Goal: Information Seeking & Learning: Check status

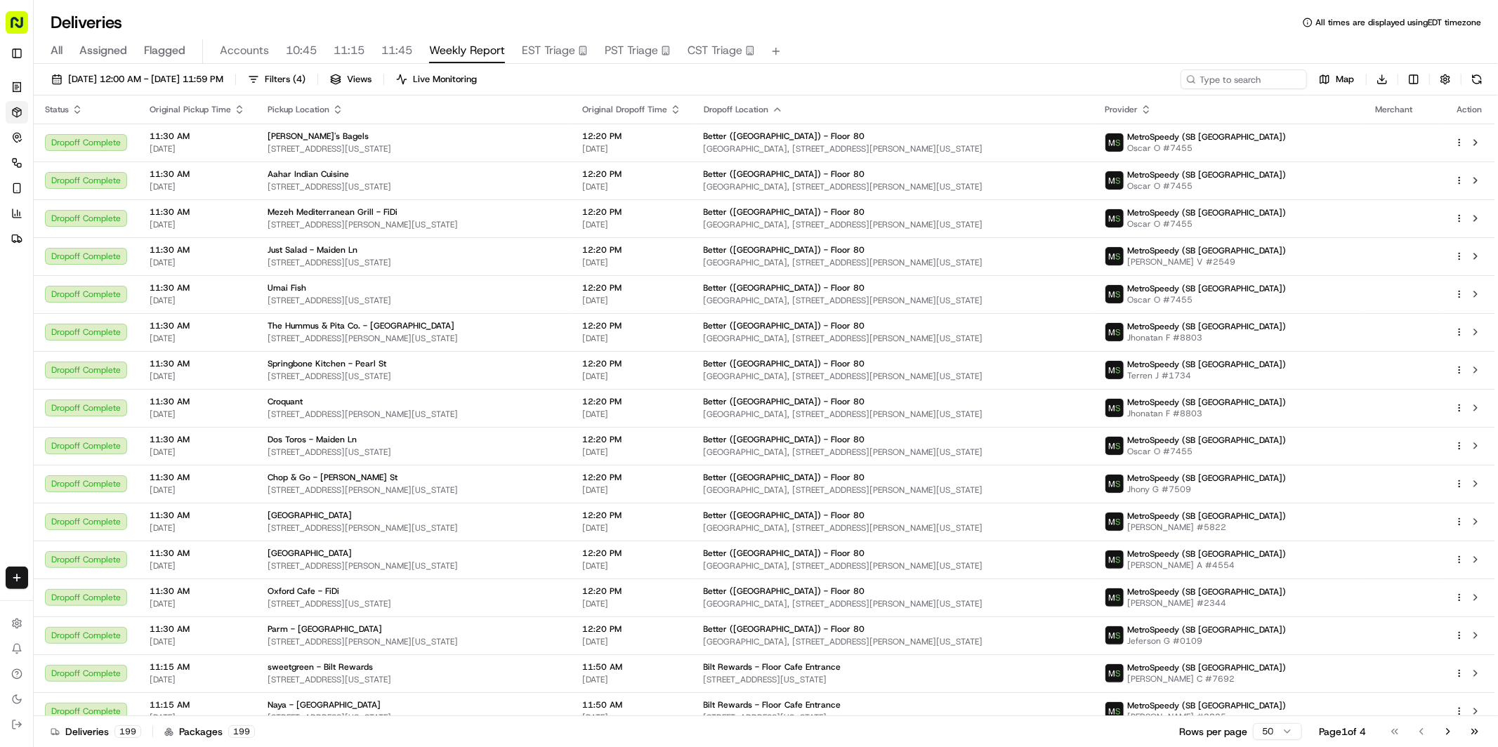
click at [54, 46] on span "All" at bounding box center [57, 50] width 12 height 17
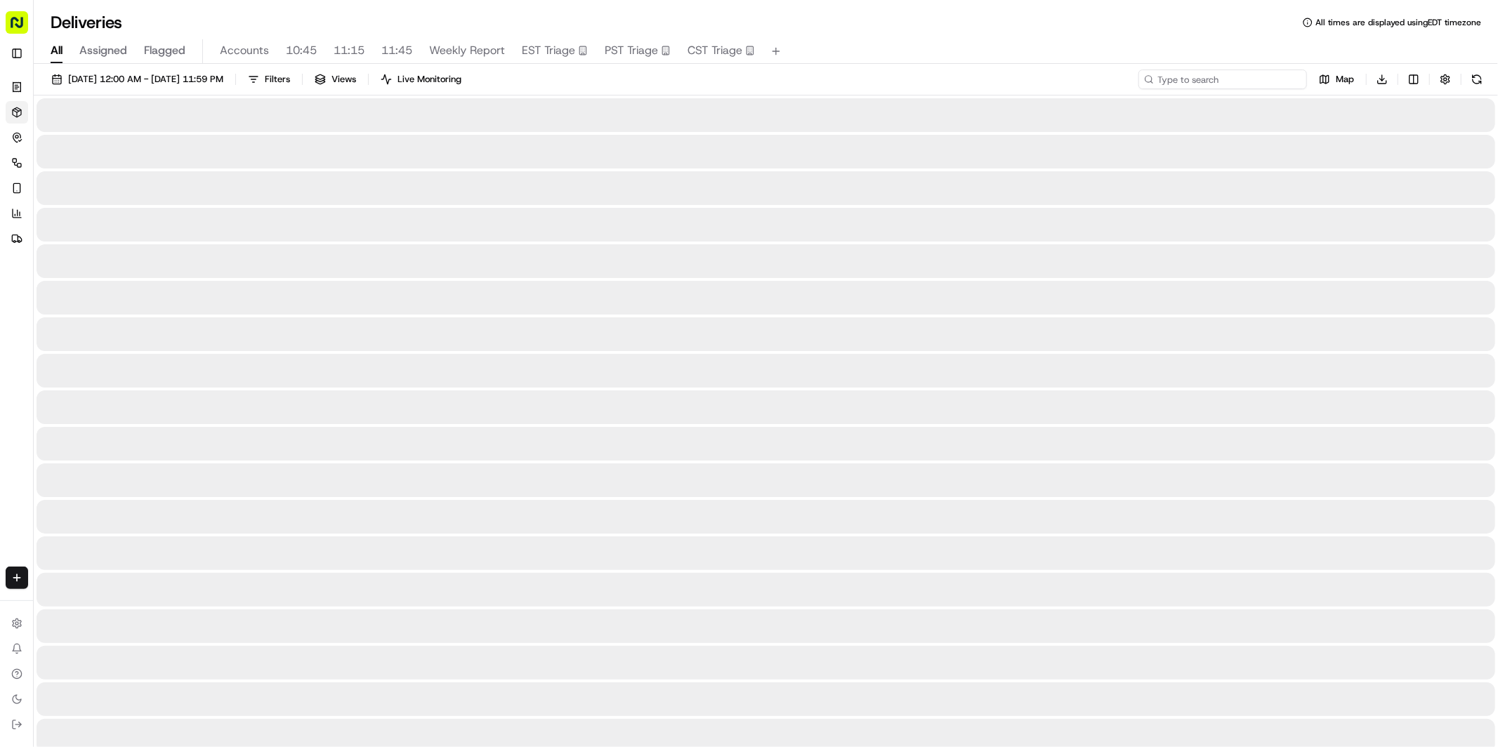
click at [1218, 79] on input at bounding box center [1223, 80] width 169 height 20
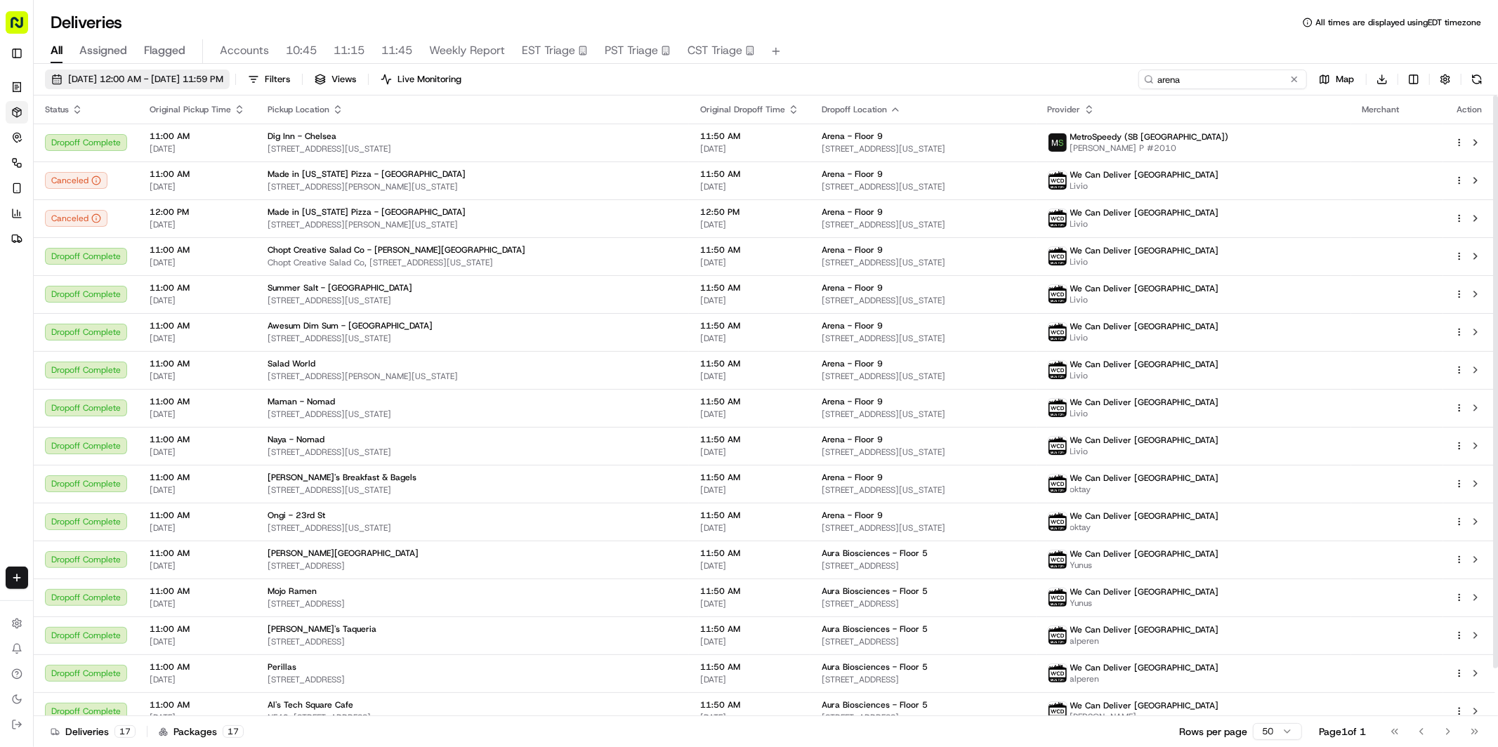
type input "arena"
click at [129, 77] on span "[DATE] 12:00 AM - [DATE] 11:59 PM" at bounding box center [145, 79] width 155 height 13
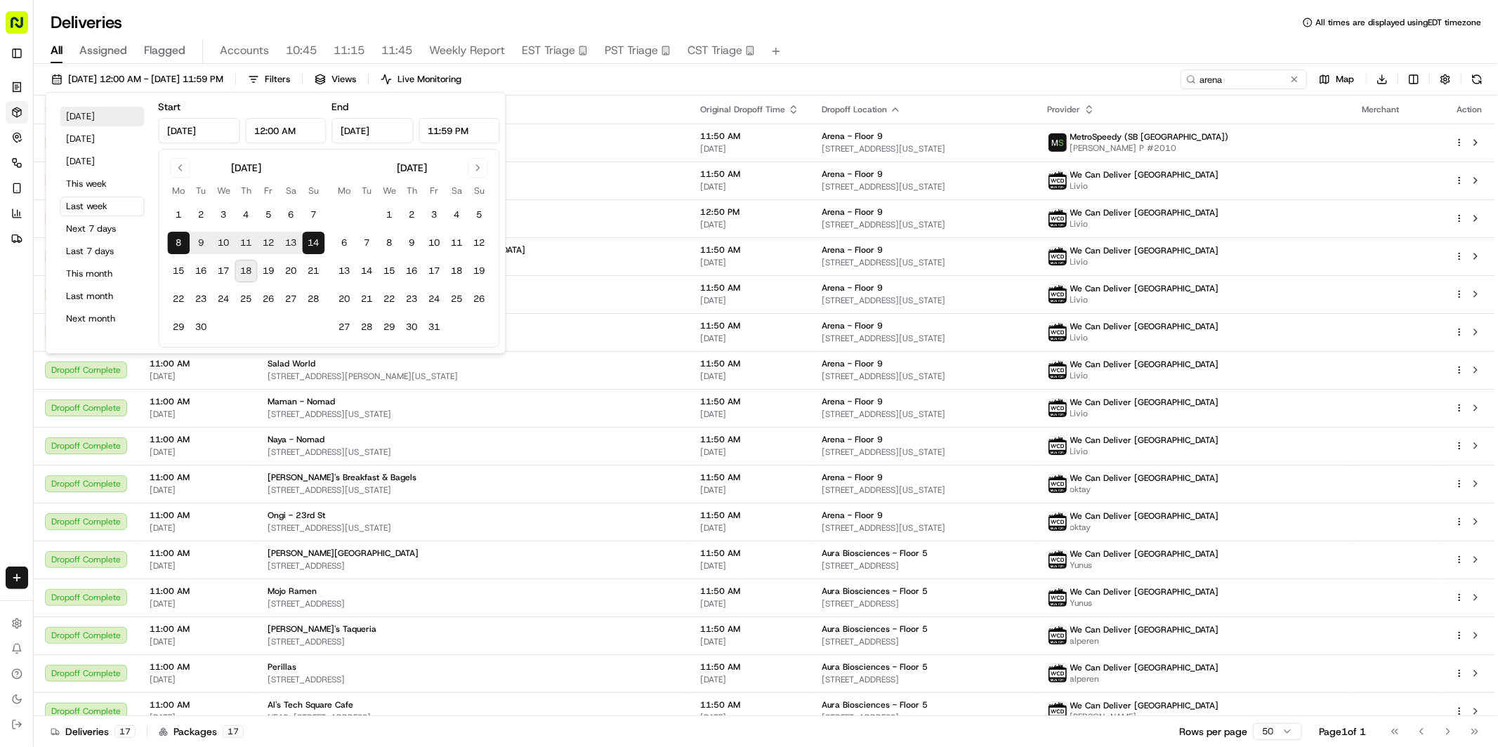
click at [77, 119] on button "[DATE]" at bounding box center [102, 117] width 84 height 20
type input "[DATE]"
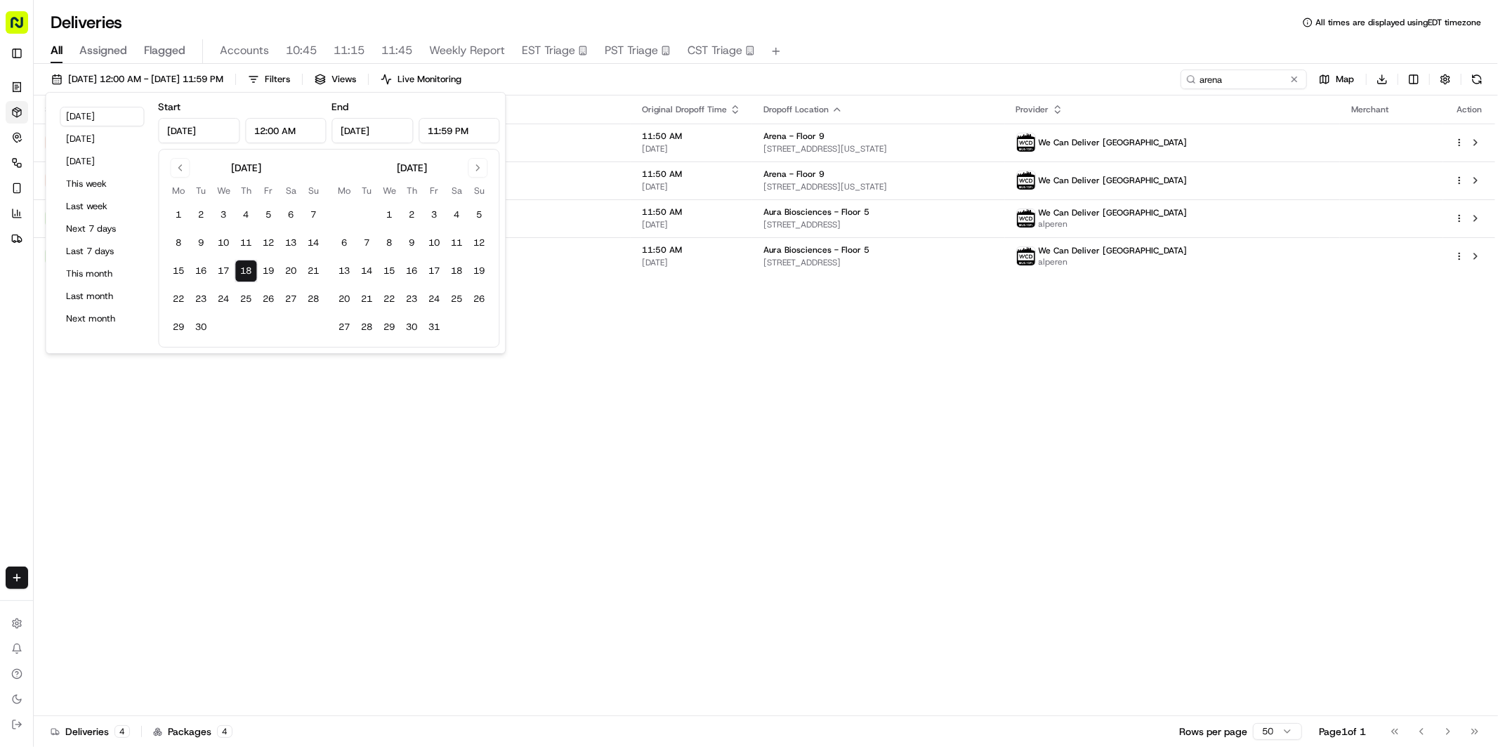
click at [670, 85] on div "[DATE] 12:00 AM - [DATE] 11:59 PM Filters Views Live Monitoring arena Map Downl…" at bounding box center [766, 83] width 1465 height 26
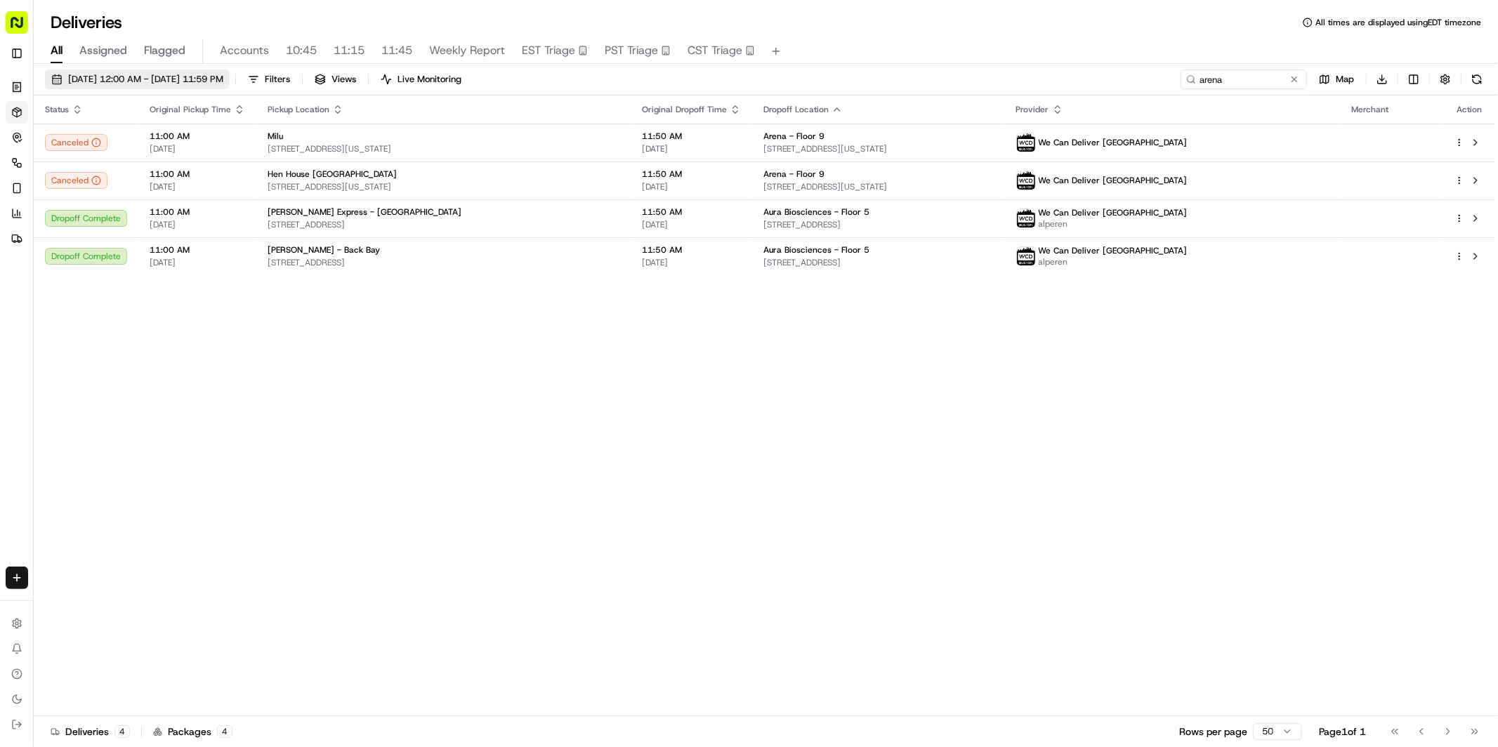
click at [131, 79] on span "[DATE] 12:00 AM - [DATE] 11:59 PM" at bounding box center [145, 79] width 155 height 13
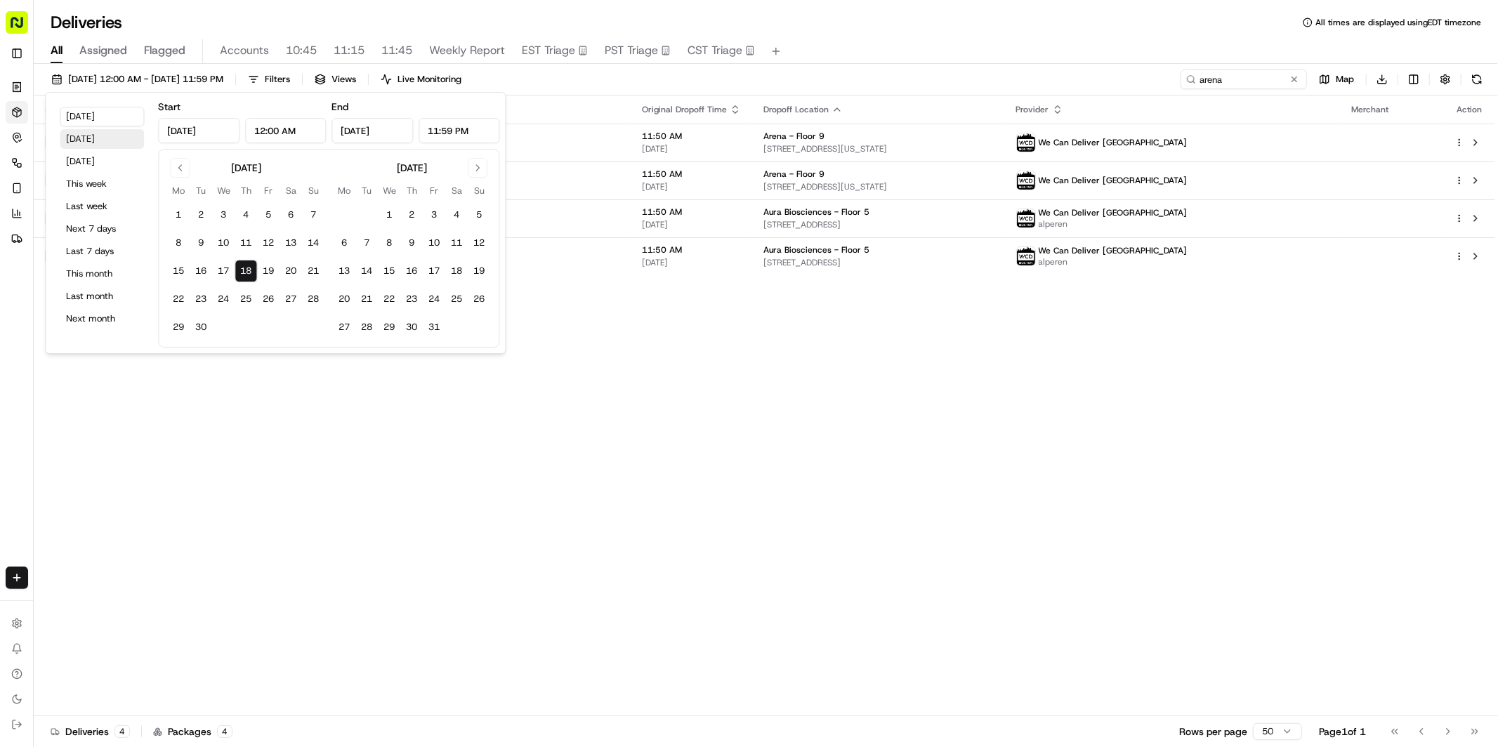
click at [100, 143] on button "[DATE]" at bounding box center [102, 139] width 84 height 20
type input "[DATE]"
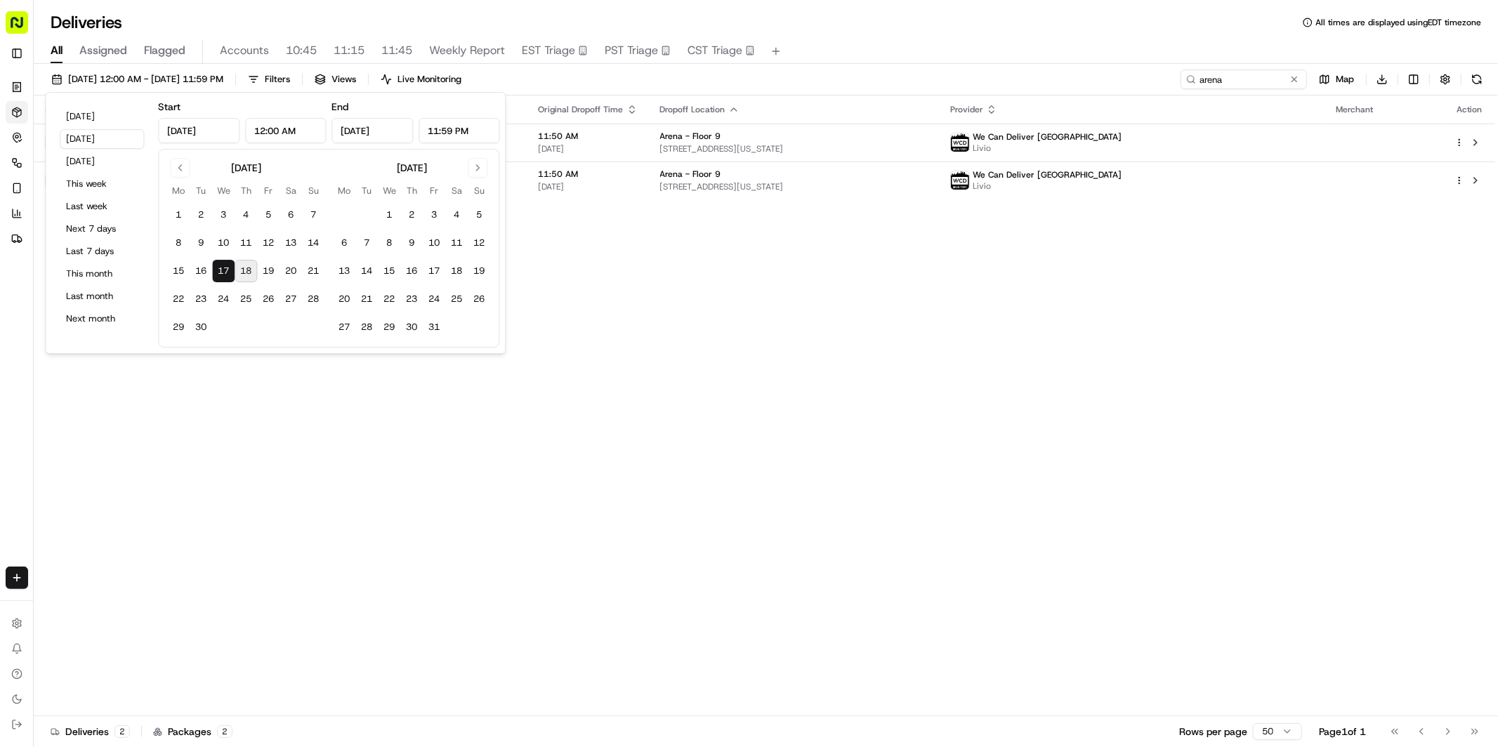
click at [543, 77] on div "[DATE] 12:00 AM - [DATE] 11:59 PM Filters Views Live Monitoring arena Map Downl…" at bounding box center [766, 83] width 1465 height 26
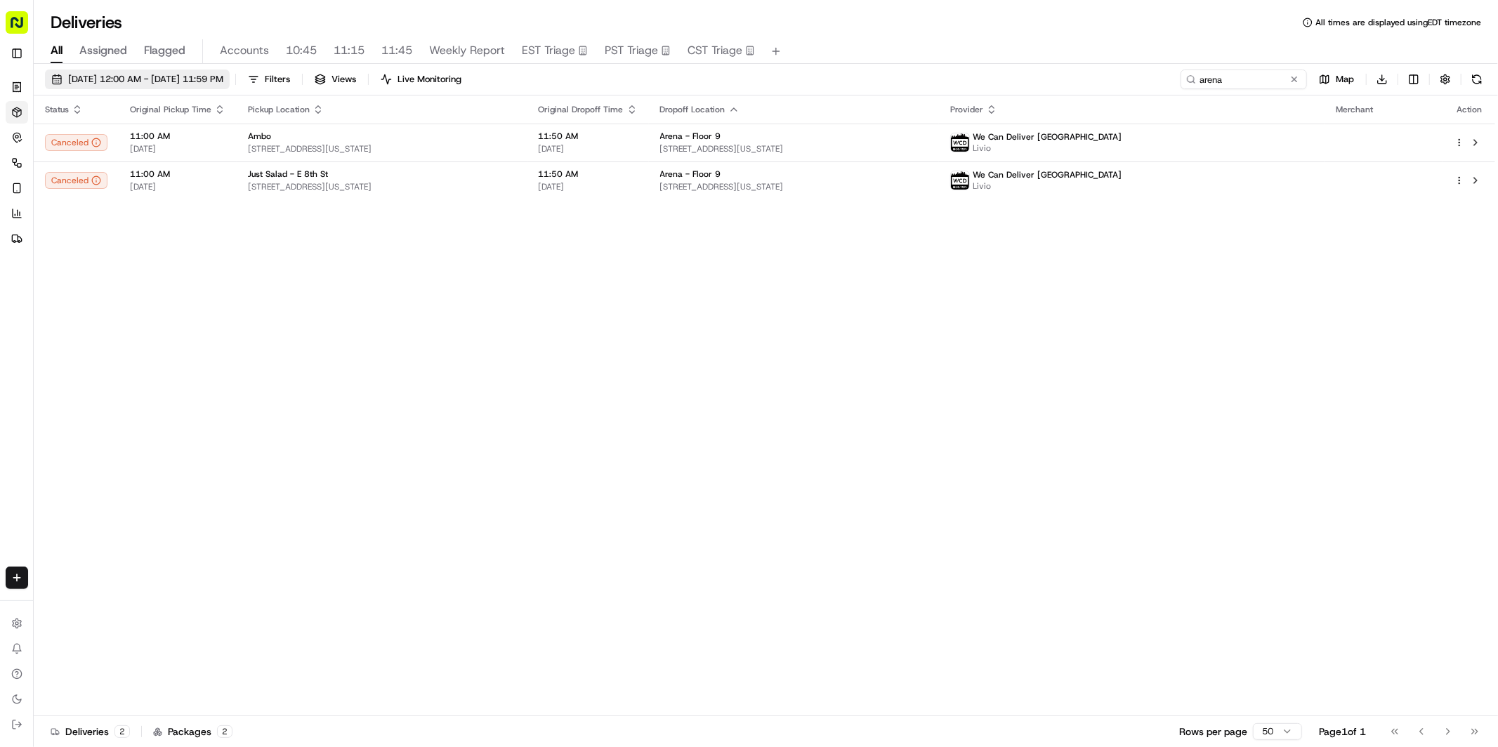
click at [162, 74] on span "[DATE] 12:00 AM - [DATE] 11:59 PM" at bounding box center [145, 79] width 155 height 13
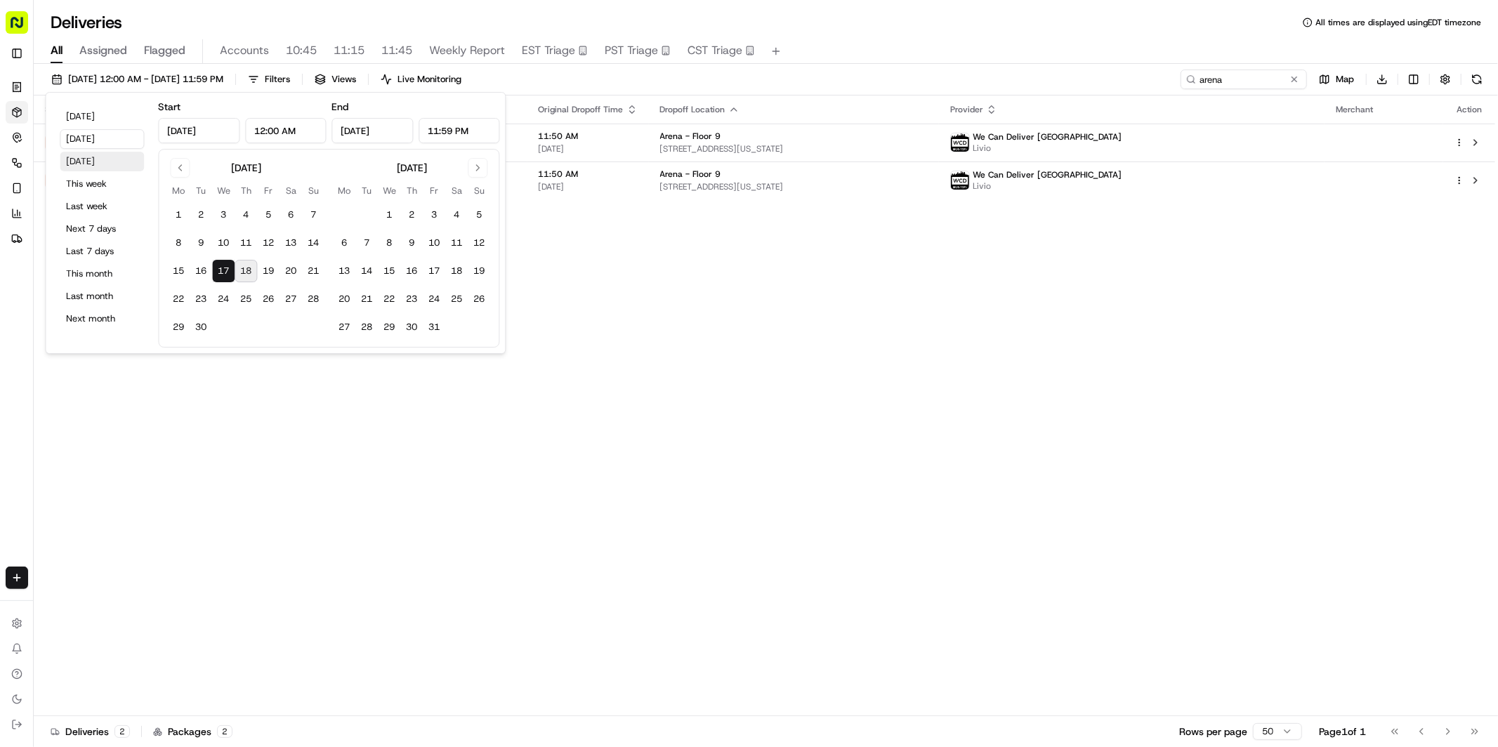
click at [81, 164] on button "[DATE]" at bounding box center [102, 162] width 84 height 20
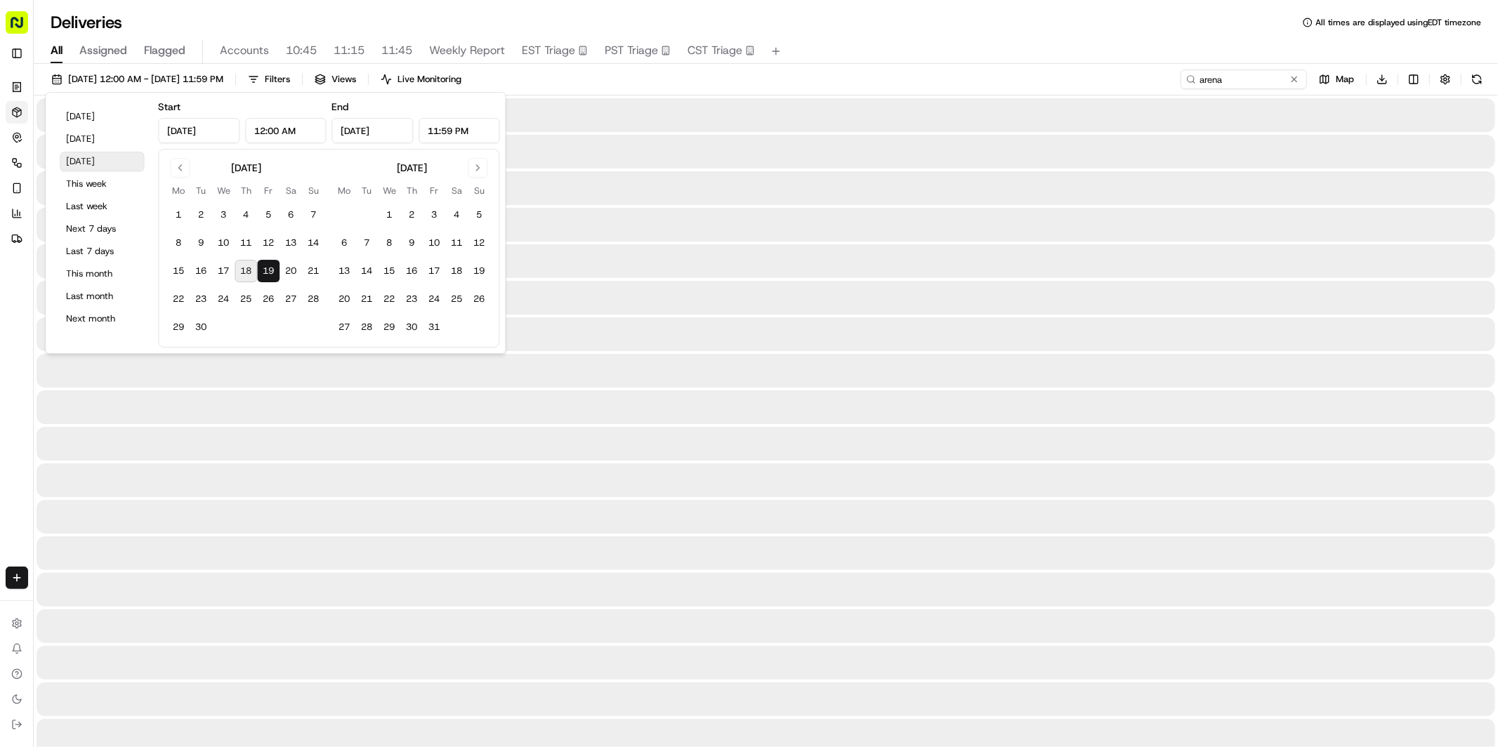
type input "[DATE]"
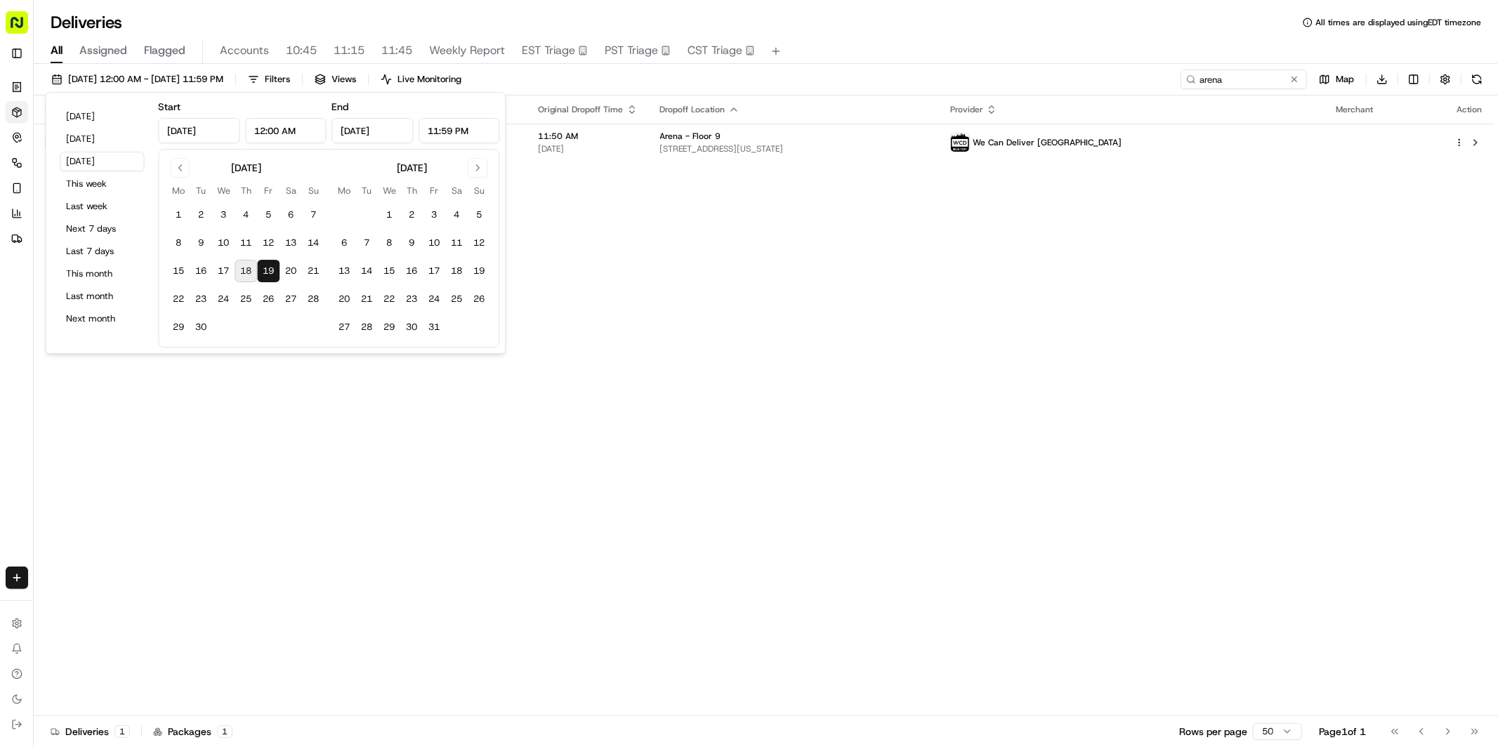
click at [728, 89] on div "[DATE] 12:00 AM - [DATE] 11:59 PM Filters Views Live Monitoring arena Map Downl…" at bounding box center [766, 83] width 1465 height 26
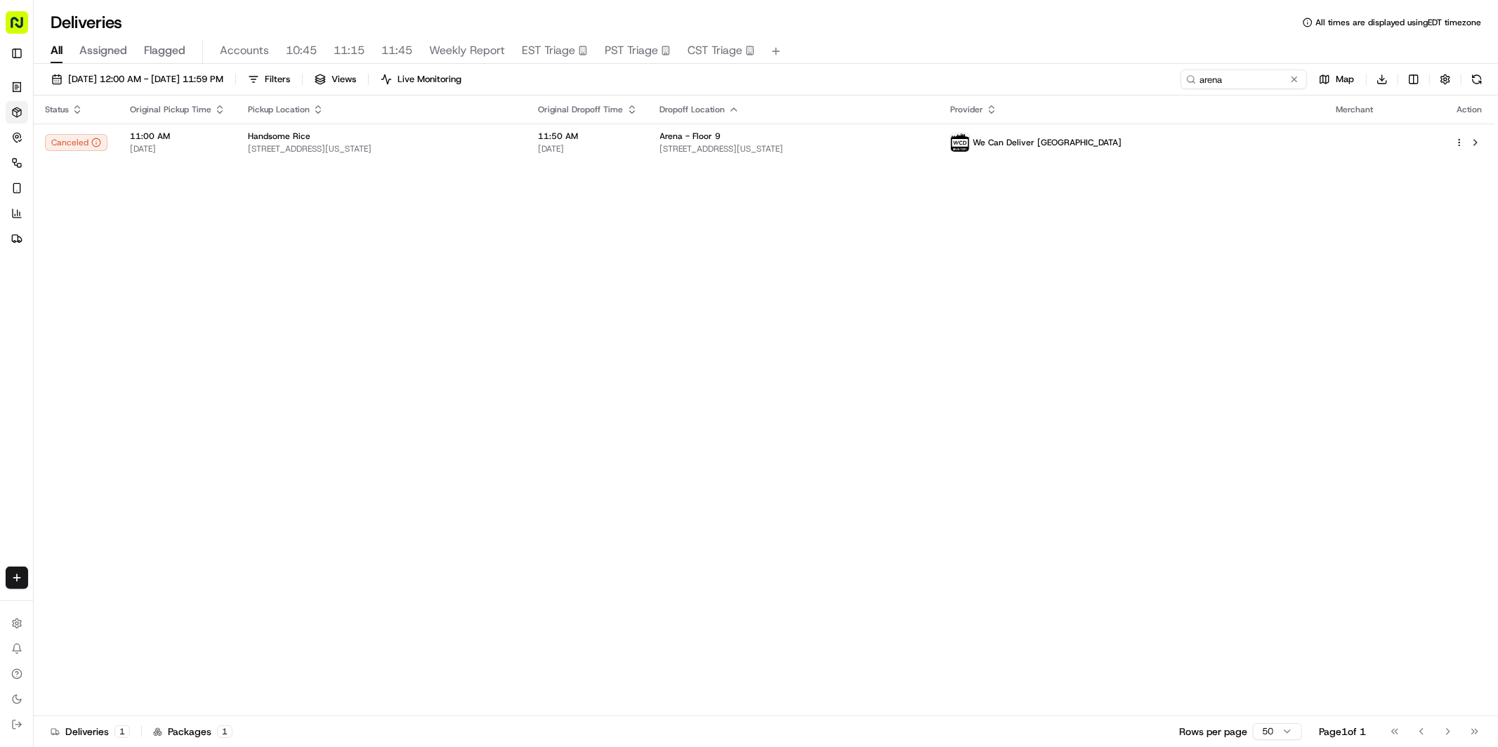
click at [1220, 91] on div "[DATE] 12:00 AM - [DATE] 11:59 PM Filters Views Live Monitoring arena Map Downl…" at bounding box center [766, 83] width 1465 height 26
click at [1218, 85] on input "arena" at bounding box center [1223, 80] width 169 height 20
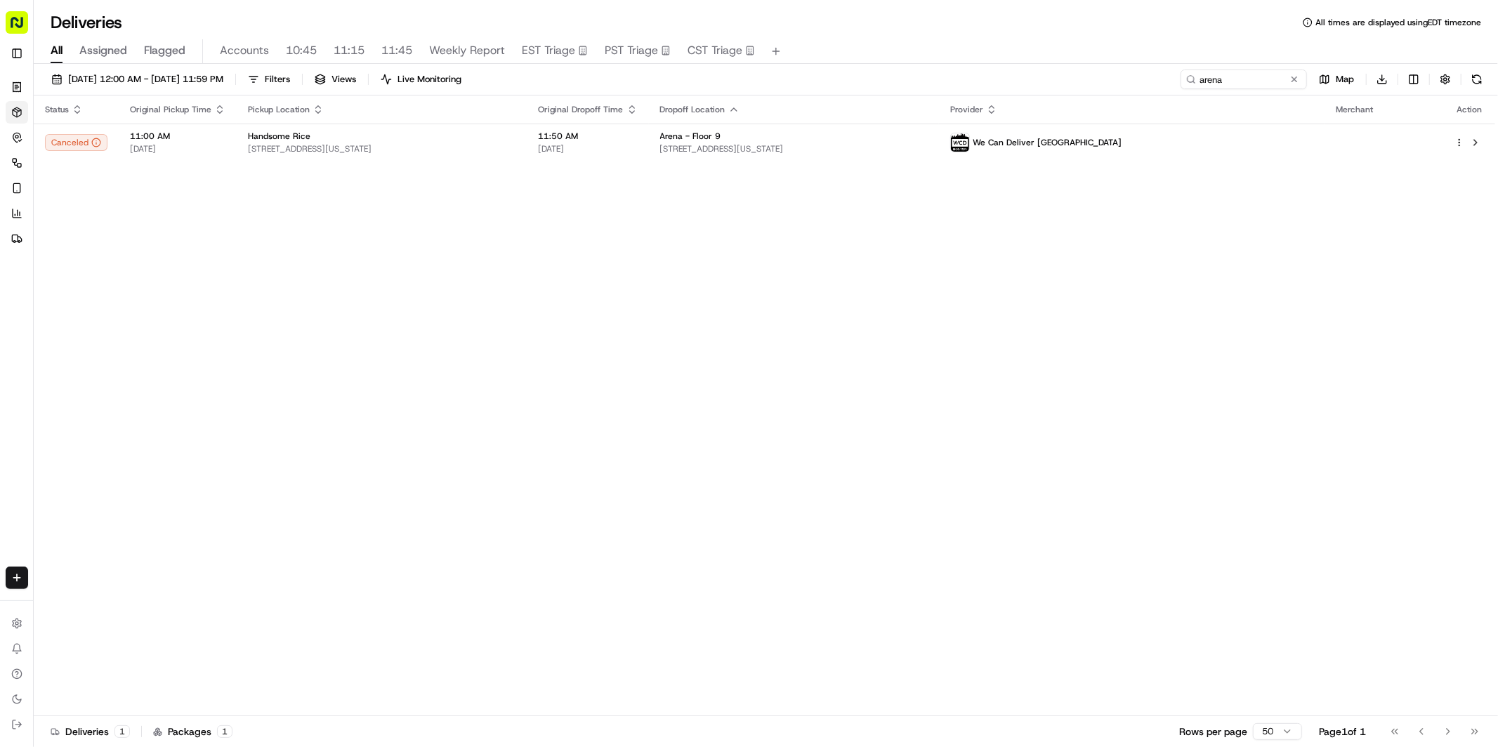
click at [388, 379] on div "Status Original Pickup Time Pickup Location Original Dropoff Time Dropoff Locat…" at bounding box center [765, 406] width 1462 height 621
click at [164, 93] on div "[DATE] 12:00 AM - [DATE] 11:59 PM Filters Views Live Monitoring arena Map Downl…" at bounding box center [766, 83] width 1465 height 26
click at [159, 81] on span "[DATE] 12:00 AM - [DATE] 11:59 PM" at bounding box center [145, 79] width 155 height 13
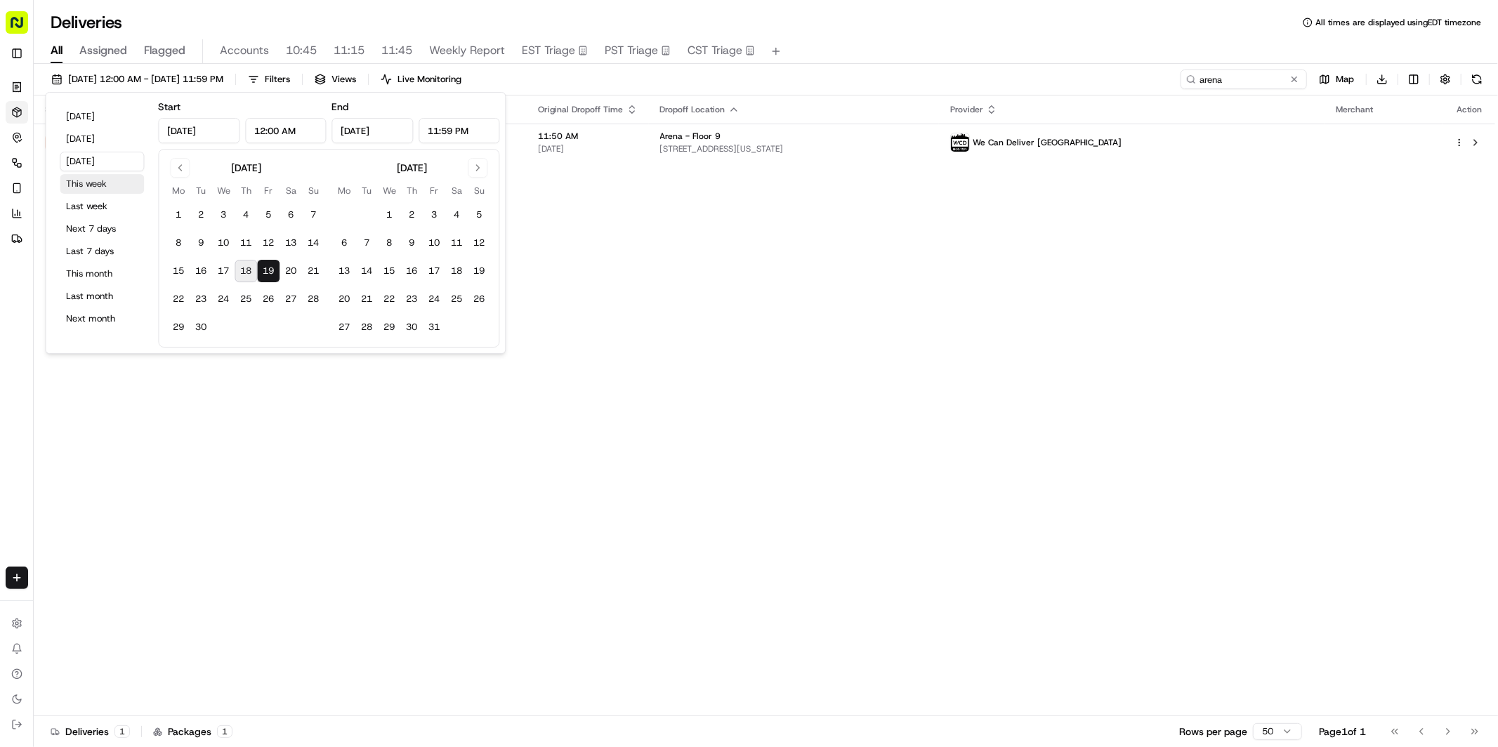
click at [108, 186] on button "This week" at bounding box center [102, 184] width 84 height 20
type input "[DATE]"
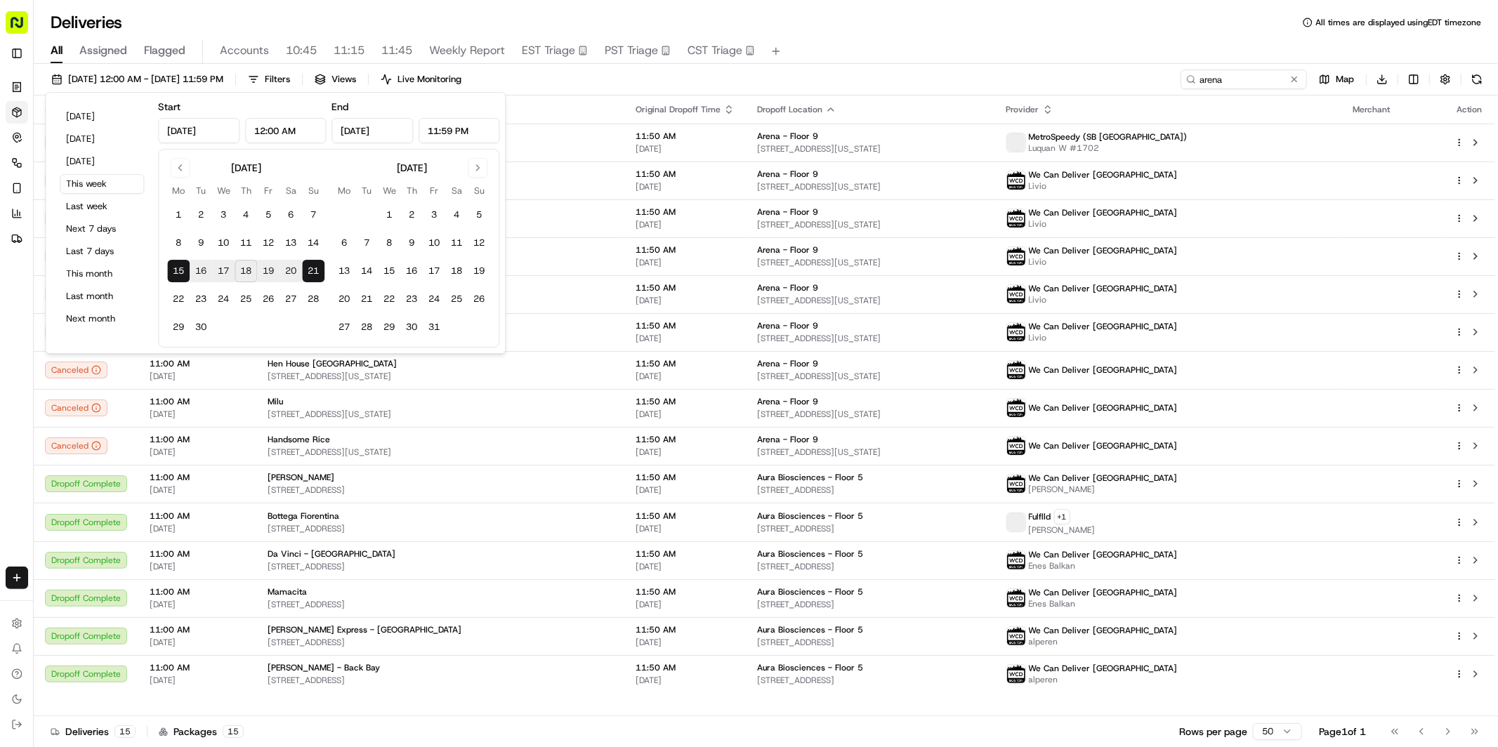
click at [703, 87] on div "[DATE] 12:00 AM - [DATE] 11:59 PM Filters Views Live Monitoring arena Map Downl…" at bounding box center [766, 83] width 1465 height 26
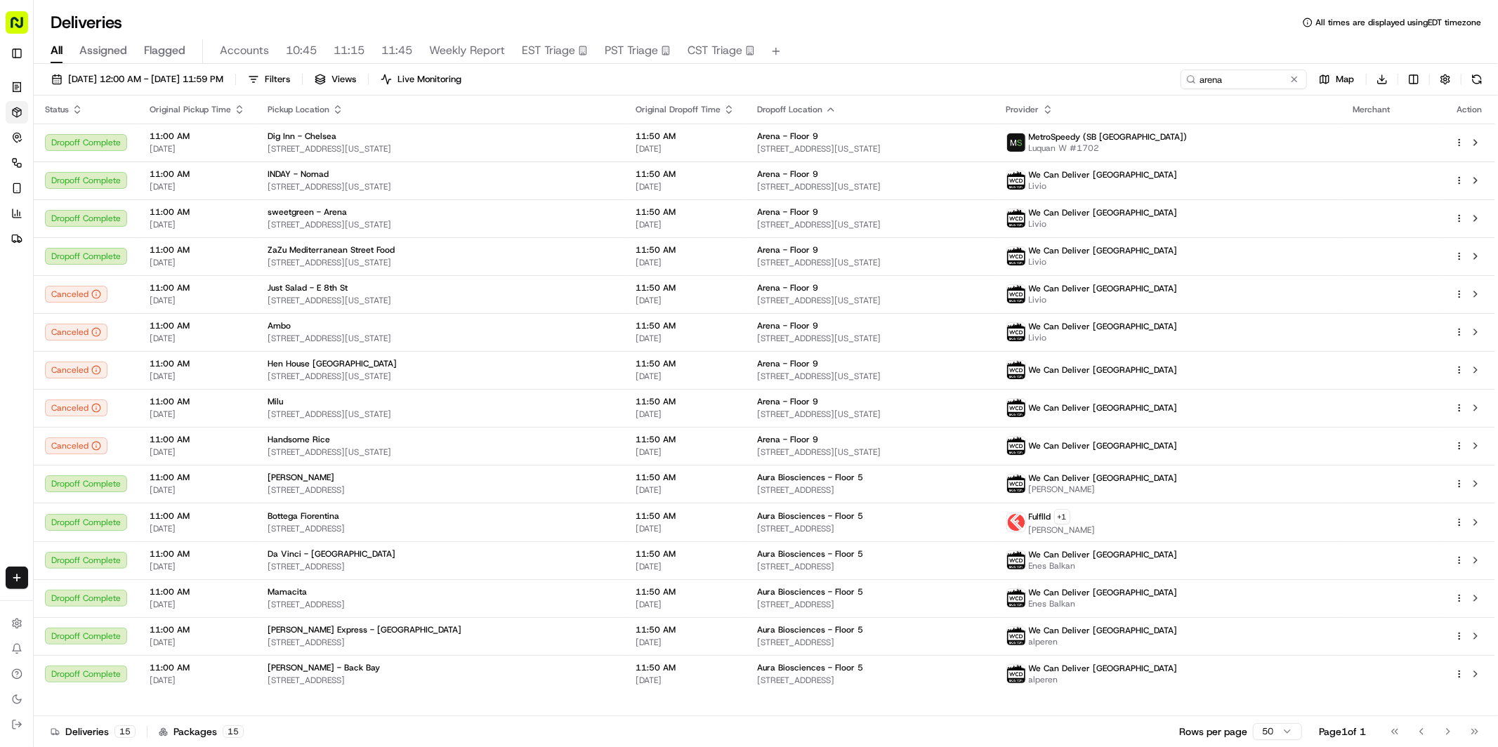
click at [337, 113] on icon "button" at bounding box center [337, 109] width 11 height 11
click at [329, 167] on button "Pickup Location Name (A-Z)" at bounding box center [333, 166] width 140 height 17
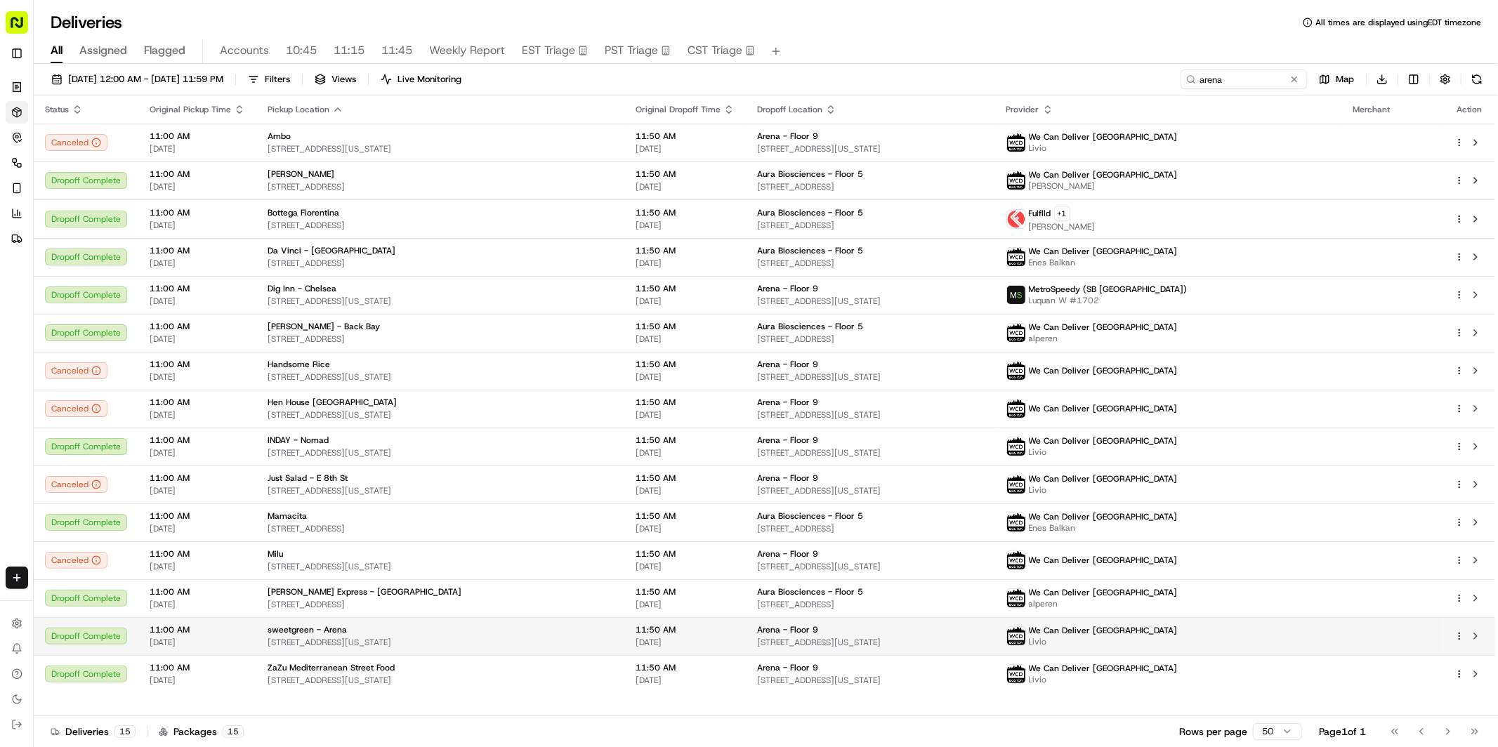
click at [469, 638] on span "[STREET_ADDRESS][US_STATE]" at bounding box center [441, 642] width 346 height 11
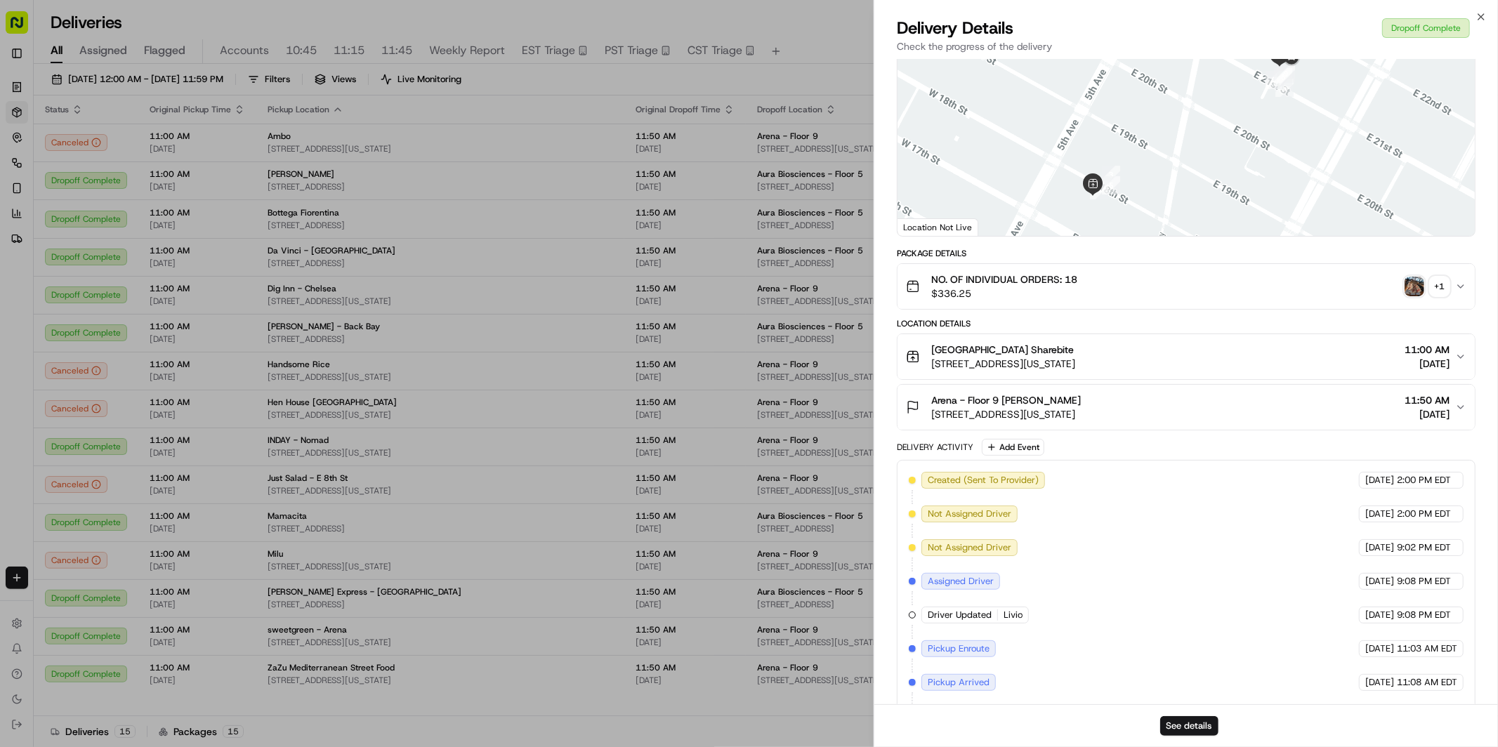
scroll to position [232, 0]
